Goal: Transaction & Acquisition: Obtain resource

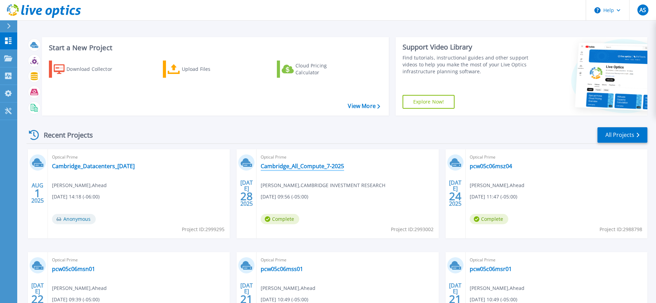
click at [288, 165] on link "Cambridge_All_Compute_7-2025" at bounding box center [302, 166] width 83 height 7
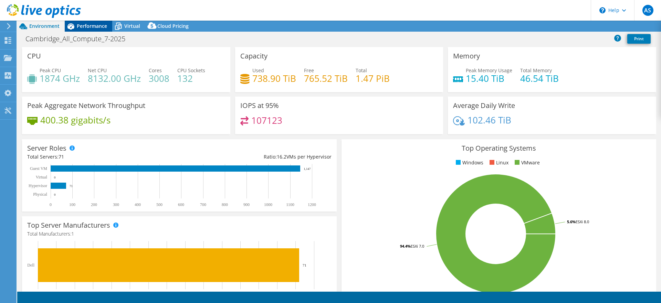
click at [87, 28] on span "Performance" at bounding box center [92, 26] width 30 height 7
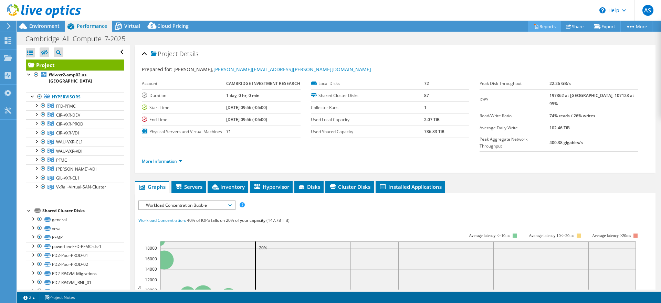
click at [539, 27] on link "Reports" at bounding box center [544, 26] width 33 height 11
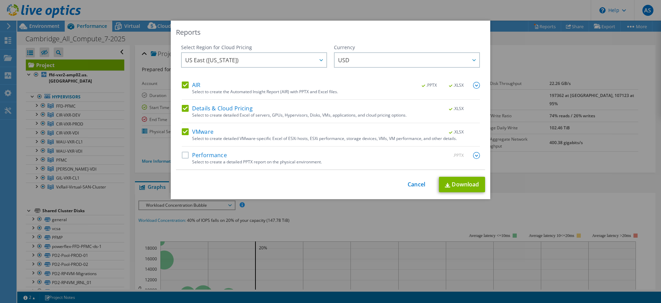
click at [182, 107] on label "Details & Cloud Pricing" at bounding box center [217, 108] width 71 height 7
click at [0, 0] on input "Details & Cloud Pricing" at bounding box center [0, 0] width 0 height 0
click at [182, 87] on label "AIR" at bounding box center [191, 85] width 19 height 7
click at [0, 0] on input "AIR" at bounding box center [0, 0] width 0 height 0
click at [461, 187] on link "Download" at bounding box center [462, 185] width 46 height 16
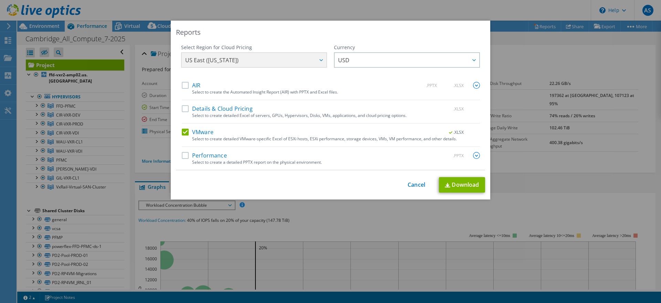
click at [262, 35] on div "Reports" at bounding box center [330, 33] width 309 height 10
click at [78, 2] on div "Reports Select Region for Cloud Pricing Asia Pacific (Hong Kong) Asia Pacific (…" at bounding box center [330, 151] width 661 height 303
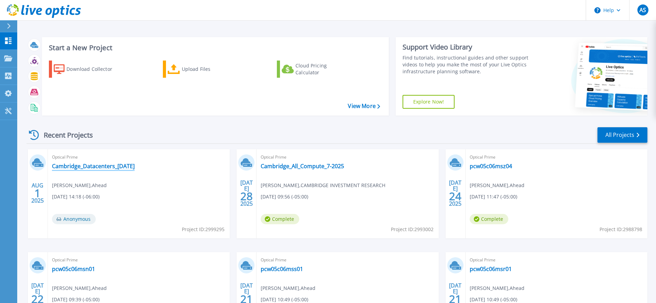
click at [102, 167] on link "Cambridge_Datacenters_[DATE]" at bounding box center [93, 166] width 83 height 7
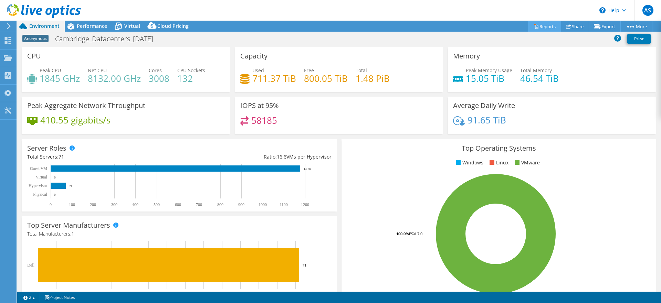
click at [546, 27] on link "Reports" at bounding box center [544, 26] width 33 height 11
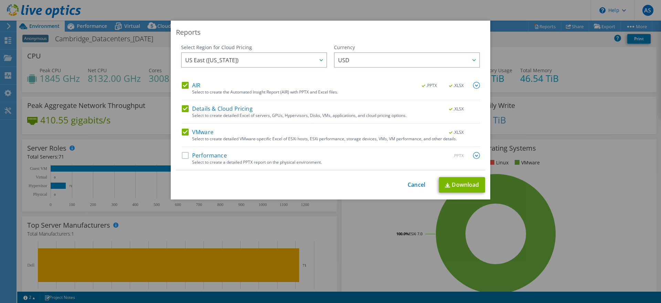
click at [182, 110] on label "Details & Cloud Pricing" at bounding box center [217, 108] width 71 height 7
click at [0, 0] on input "Details & Cloud Pricing" at bounding box center [0, 0] width 0 height 0
click at [182, 86] on label "AIR" at bounding box center [191, 85] width 19 height 7
click at [0, 0] on input "AIR" at bounding box center [0, 0] width 0 height 0
click at [453, 184] on link "Download" at bounding box center [462, 185] width 46 height 16
